Goal: Information Seeking & Learning: Learn about a topic

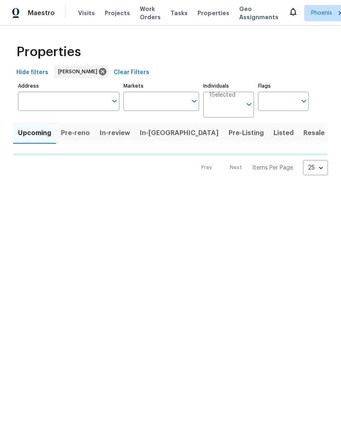
type input "100"
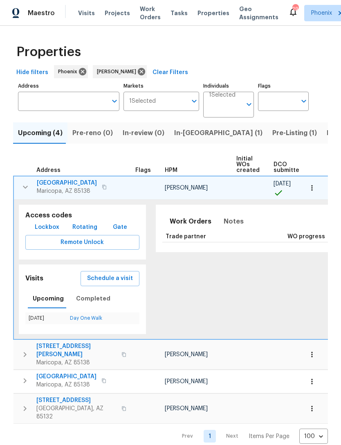
click at [79, 187] on span "[GEOGRAPHIC_DATA]" at bounding box center [67, 183] width 60 height 8
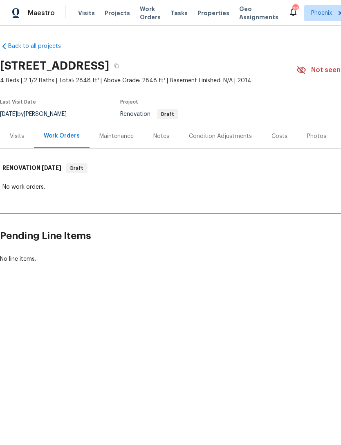
click at [227, 140] on div "Condition Adjustments" at bounding box center [220, 136] width 63 height 8
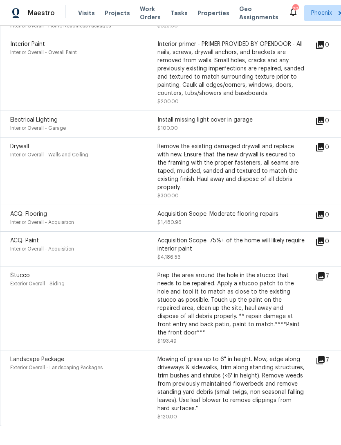
scroll to position [225, 0]
click at [220, 248] on div "Acquisition Scope: 75%+ of the home will likely require interior paint" at bounding box center [230, 245] width 147 height 16
click at [279, 244] on div "Acquisition Scope: 75%+ of the home will likely require interior paint" at bounding box center [230, 245] width 147 height 16
click at [324, 246] on icon at bounding box center [320, 242] width 8 height 8
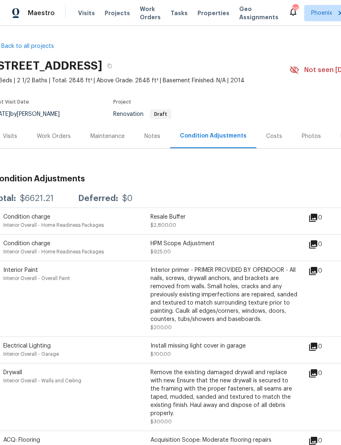
scroll to position [0, 7]
